Goal: Information Seeking & Learning: Learn about a topic

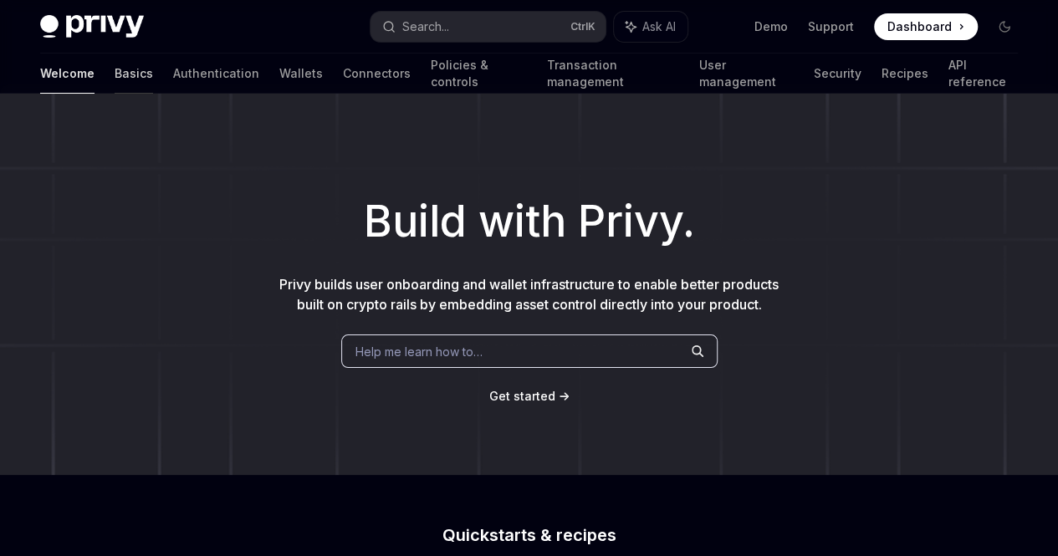
click at [115, 79] on link "Basics" at bounding box center [134, 74] width 38 height 40
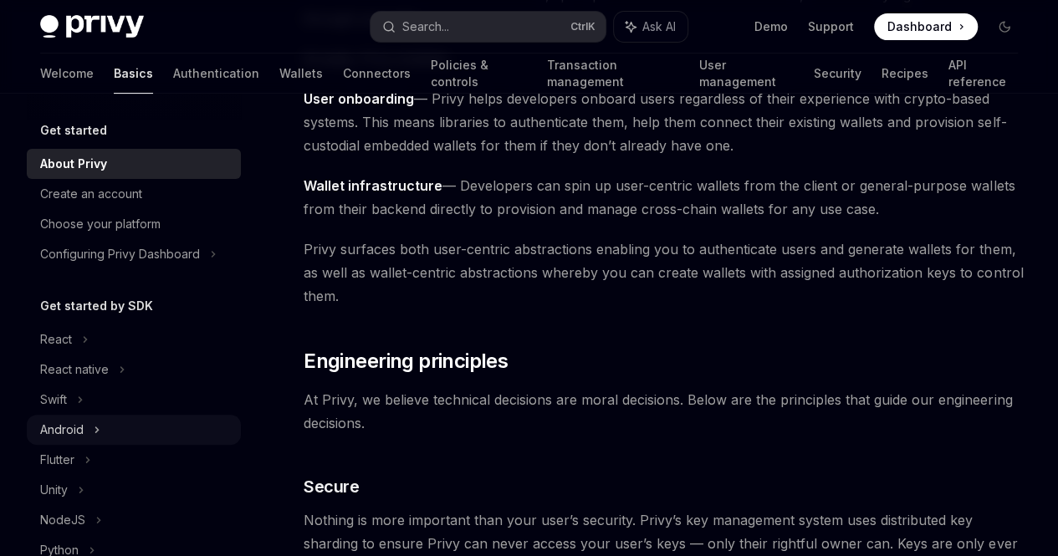
click at [81, 424] on div "Android" at bounding box center [61, 430] width 43 height 20
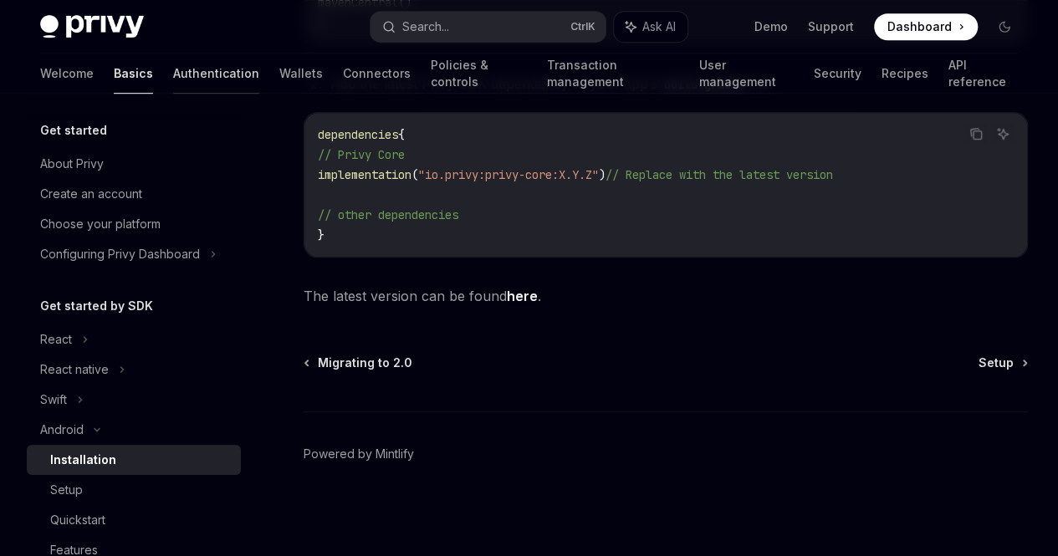
click at [173, 74] on link "Authentication" at bounding box center [216, 74] width 86 height 40
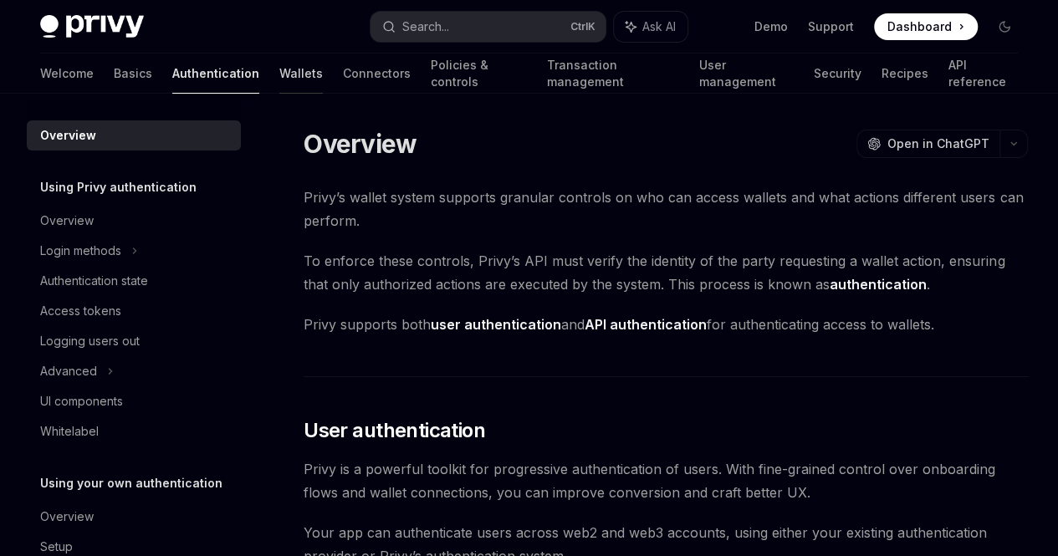
click at [279, 65] on link "Wallets" at bounding box center [300, 74] width 43 height 40
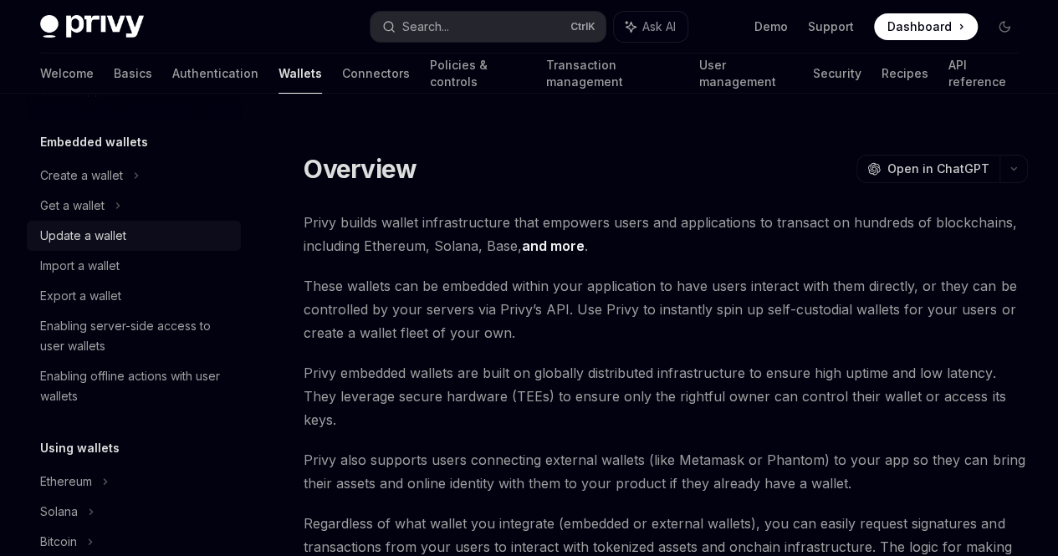
scroll to position [335, 0]
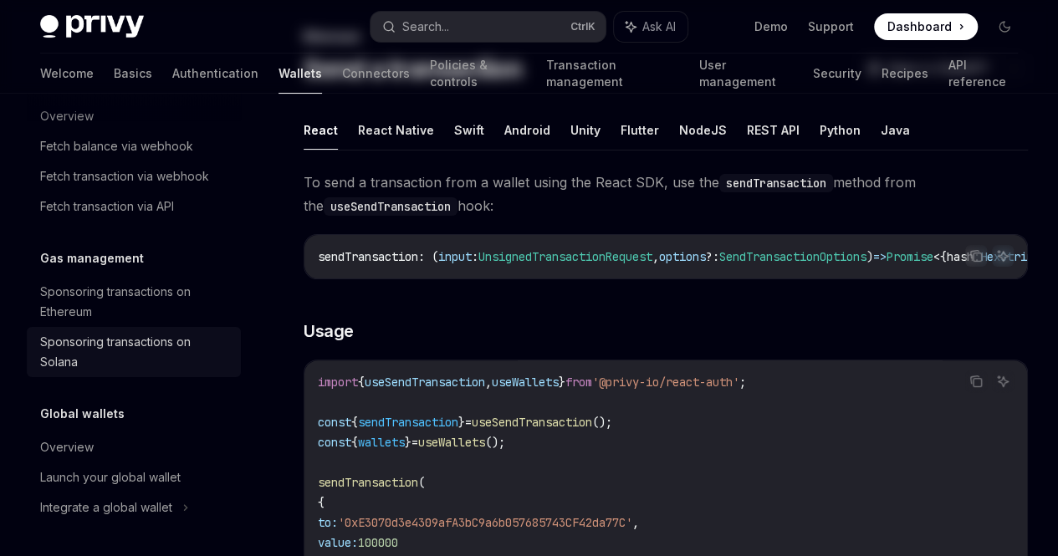
scroll to position [251, 0]
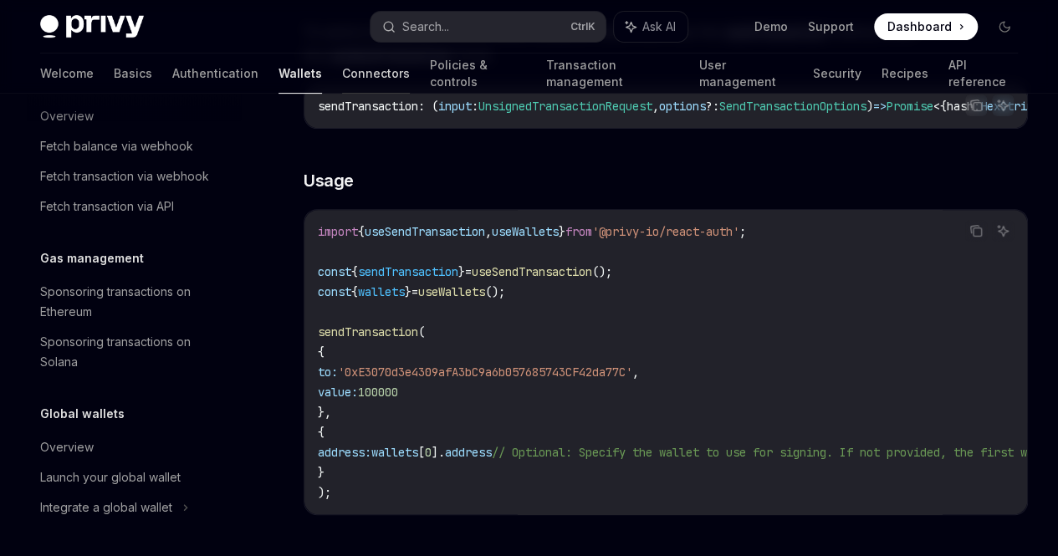
click at [342, 75] on link "Connectors" at bounding box center [376, 74] width 68 height 40
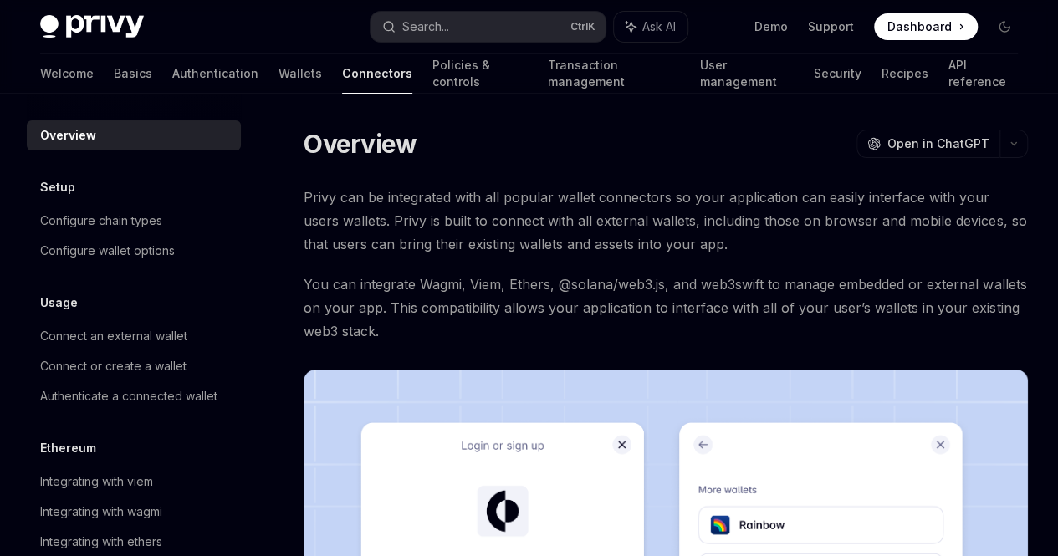
scroll to position [139, 0]
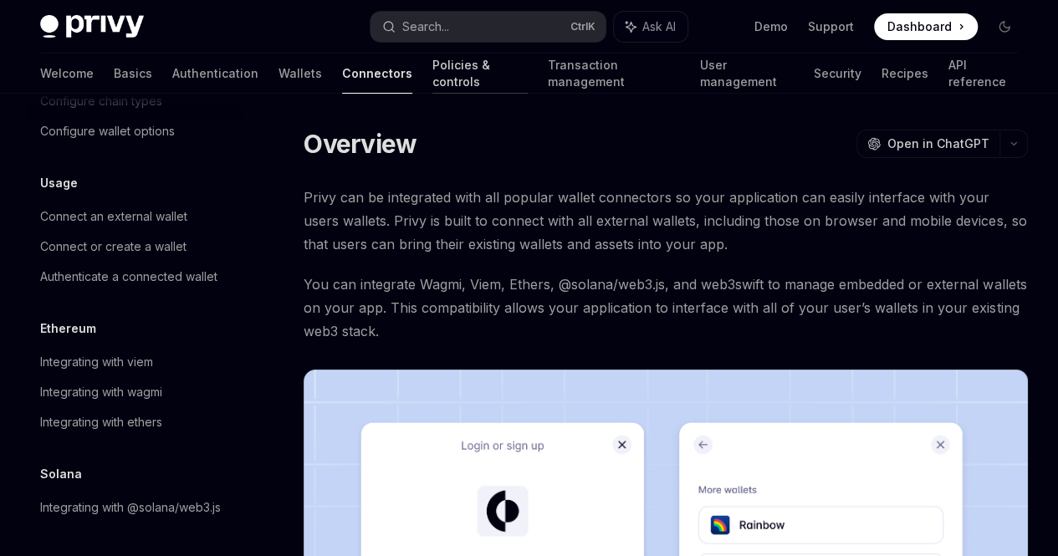
click at [432, 77] on link "Policies & controls" at bounding box center [479, 74] width 95 height 40
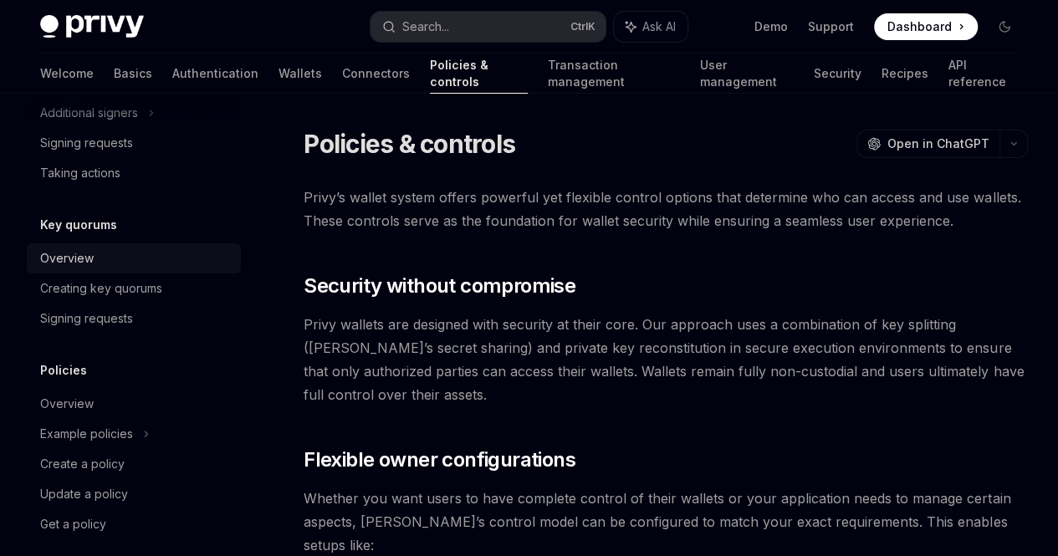
scroll to position [621, 0]
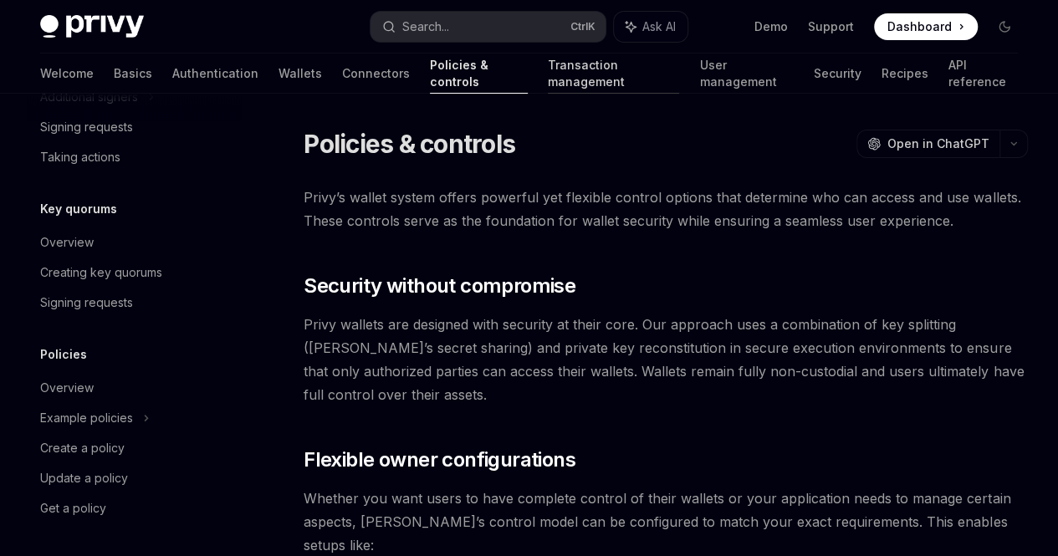
click at [560, 73] on link "Transaction management" at bounding box center [614, 74] width 132 height 40
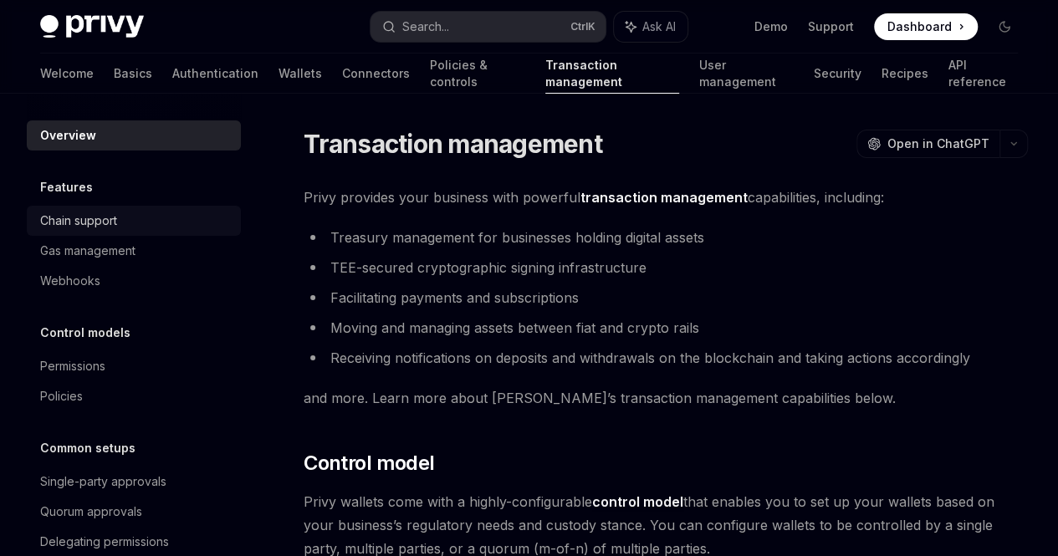
click at [109, 220] on div "Chain support" at bounding box center [78, 221] width 77 height 20
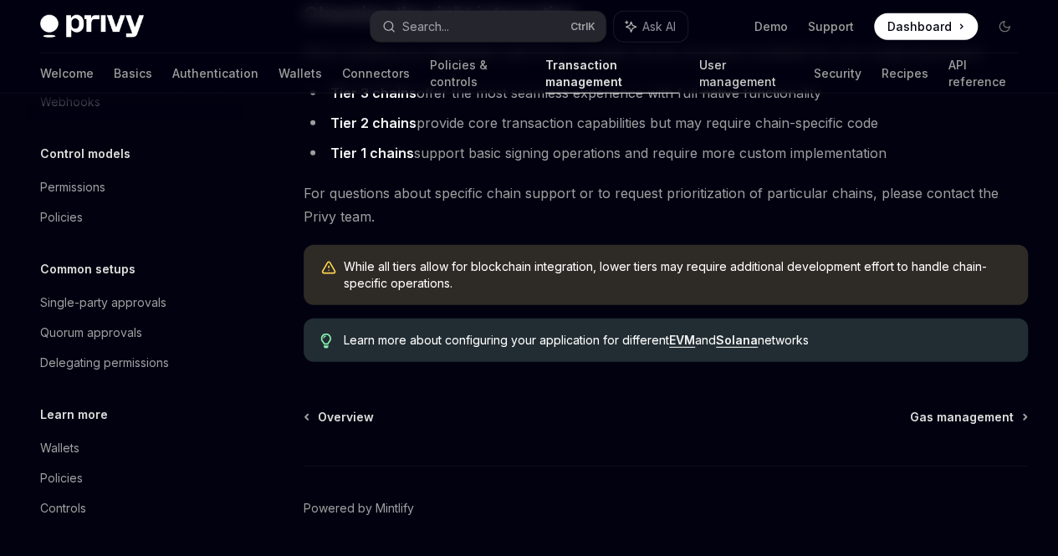
click at [699, 69] on link "User management" at bounding box center [746, 74] width 94 height 40
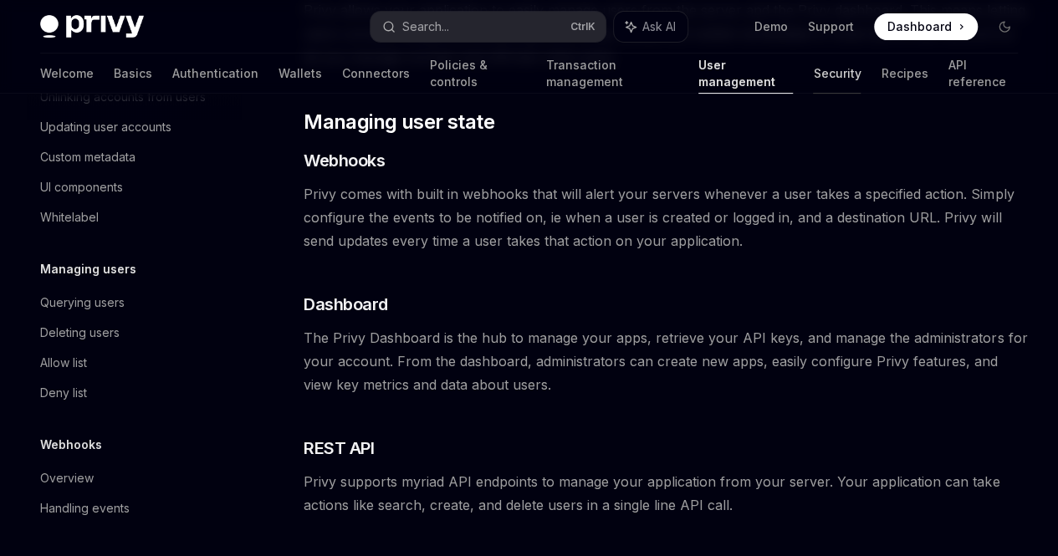
click at [813, 68] on link "Security" at bounding box center [837, 74] width 48 height 40
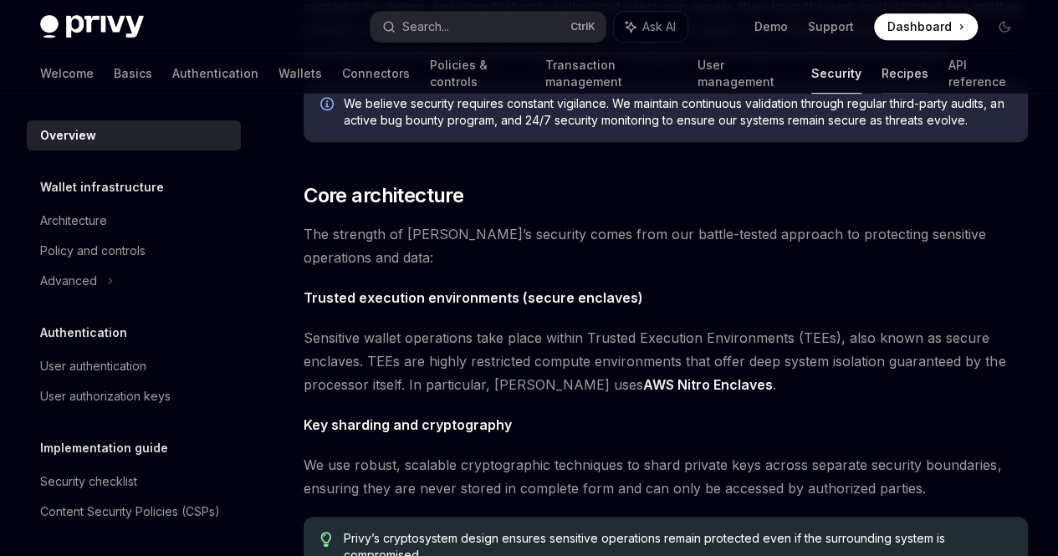
click at [882, 78] on link "Recipes" at bounding box center [905, 74] width 47 height 40
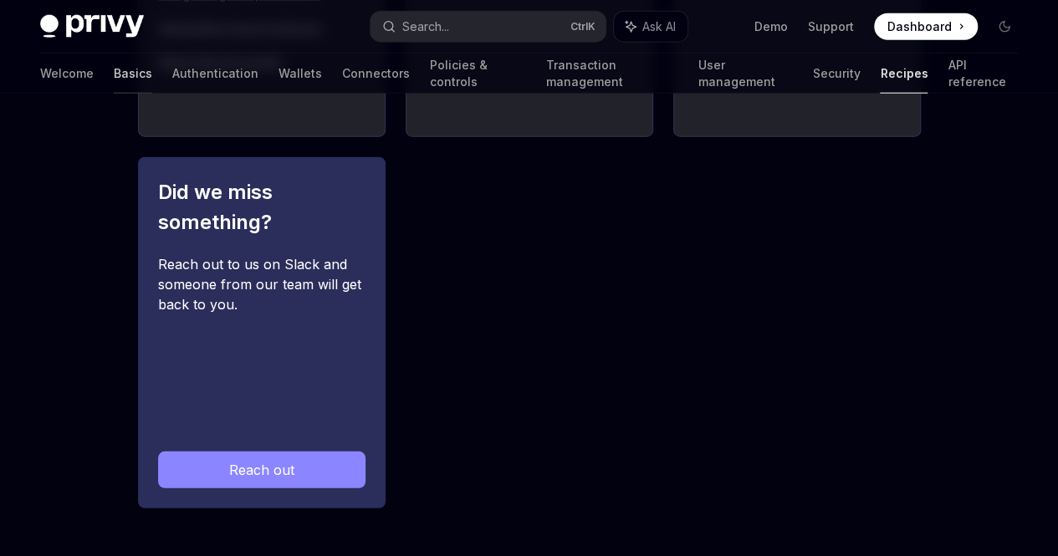
click at [114, 73] on link "Basics" at bounding box center [133, 74] width 38 height 40
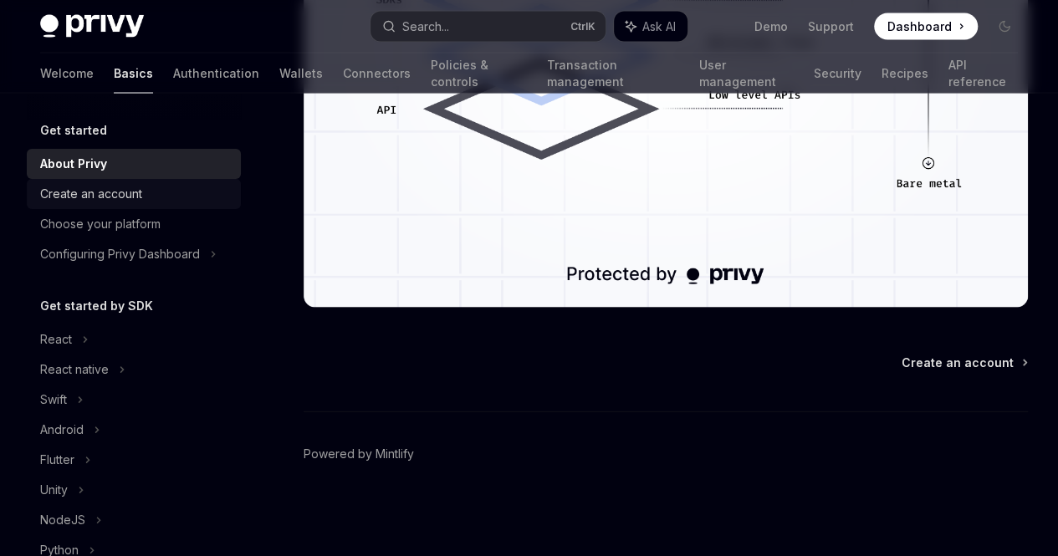
click at [172, 184] on div "Create an account" at bounding box center [135, 194] width 191 height 20
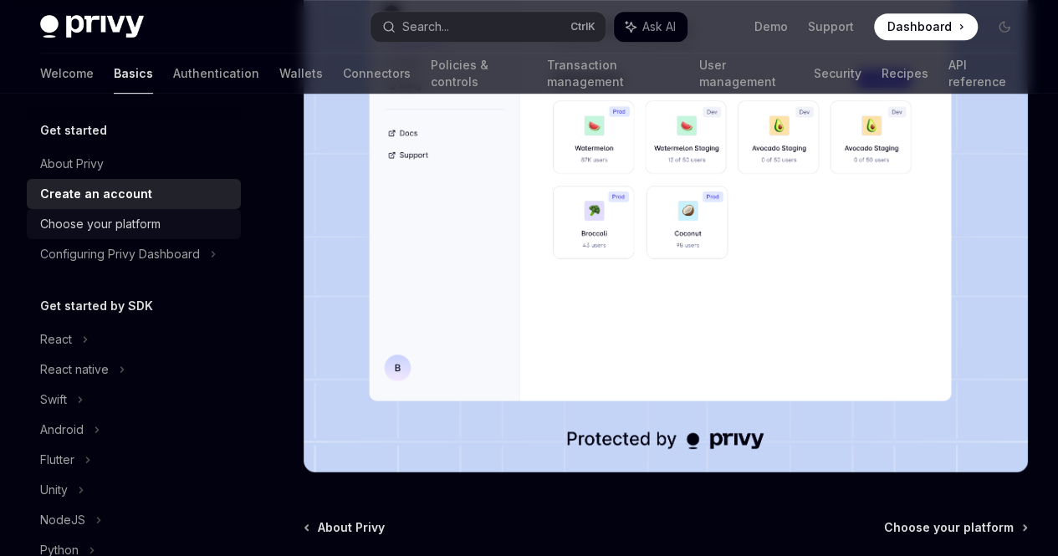
click at [186, 209] on link "Choose your platform" at bounding box center [134, 224] width 214 height 30
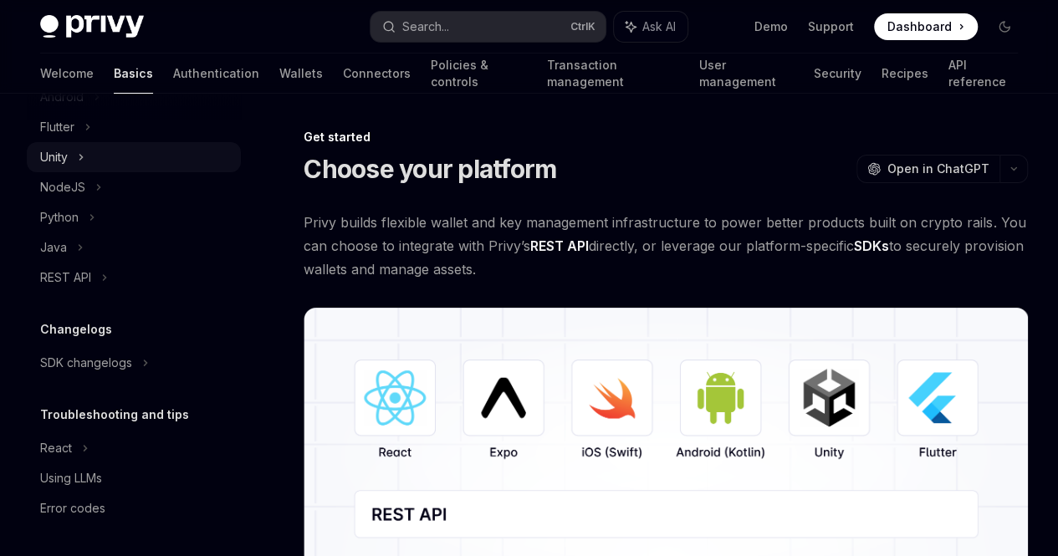
click at [124, 161] on div "Unity" at bounding box center [134, 157] width 214 height 30
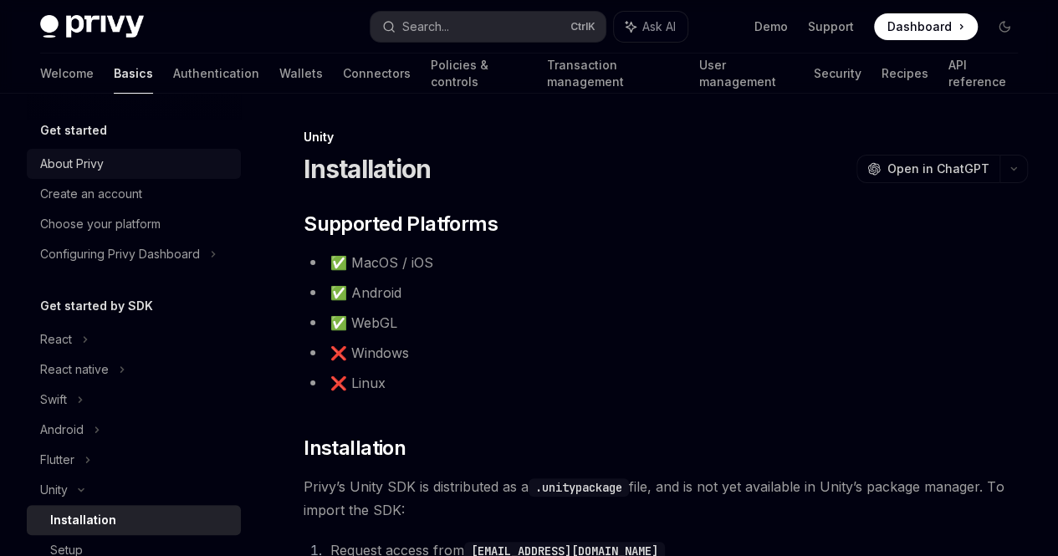
click at [106, 153] on link "About Privy" at bounding box center [134, 164] width 214 height 30
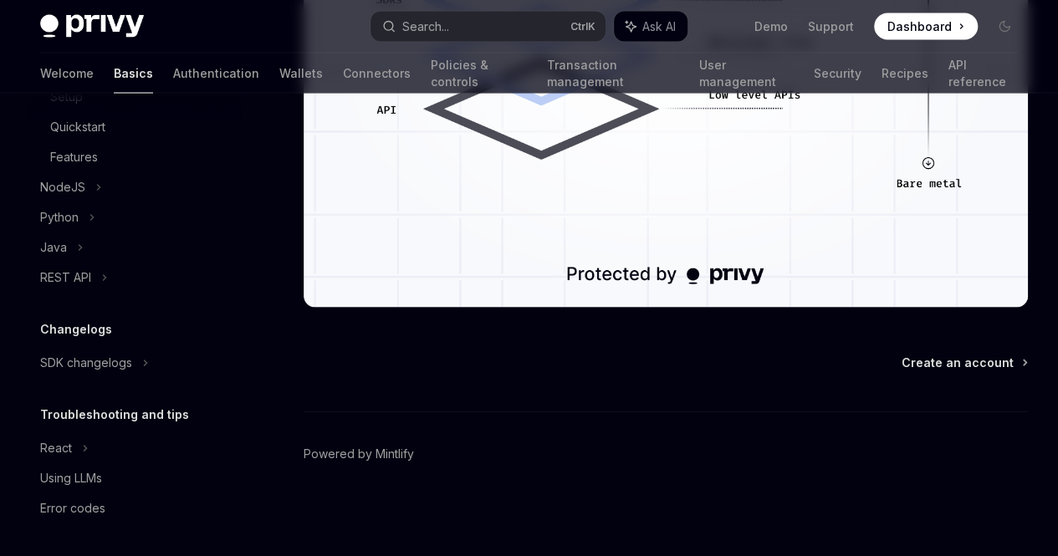
click at [125, 23] on img at bounding box center [92, 26] width 104 height 23
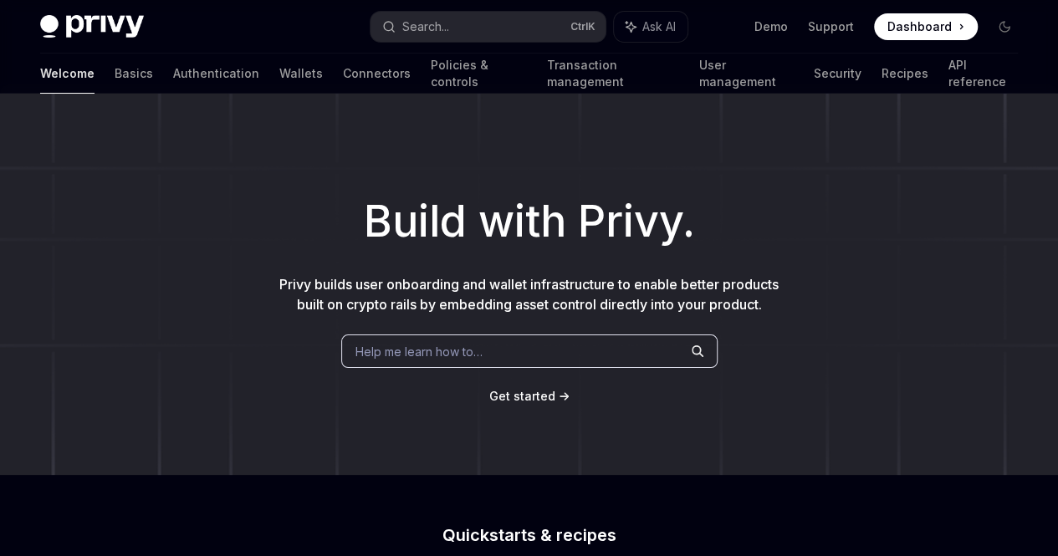
click at [134, 22] on img at bounding box center [92, 26] width 104 height 23
type textarea "*"
click at [906, 31] on span "Dashboard" at bounding box center [920, 26] width 64 height 17
